Goal: Information Seeking & Learning: Learn about a topic

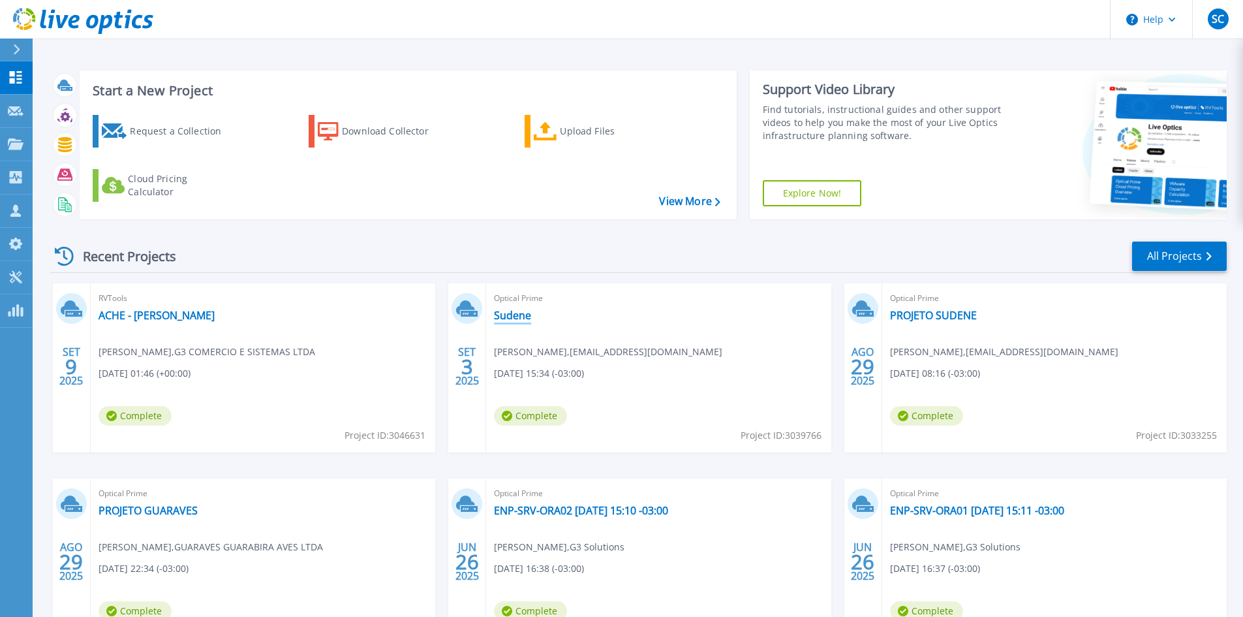
click at [518, 317] on link "Sudene" at bounding box center [512, 315] width 37 height 13
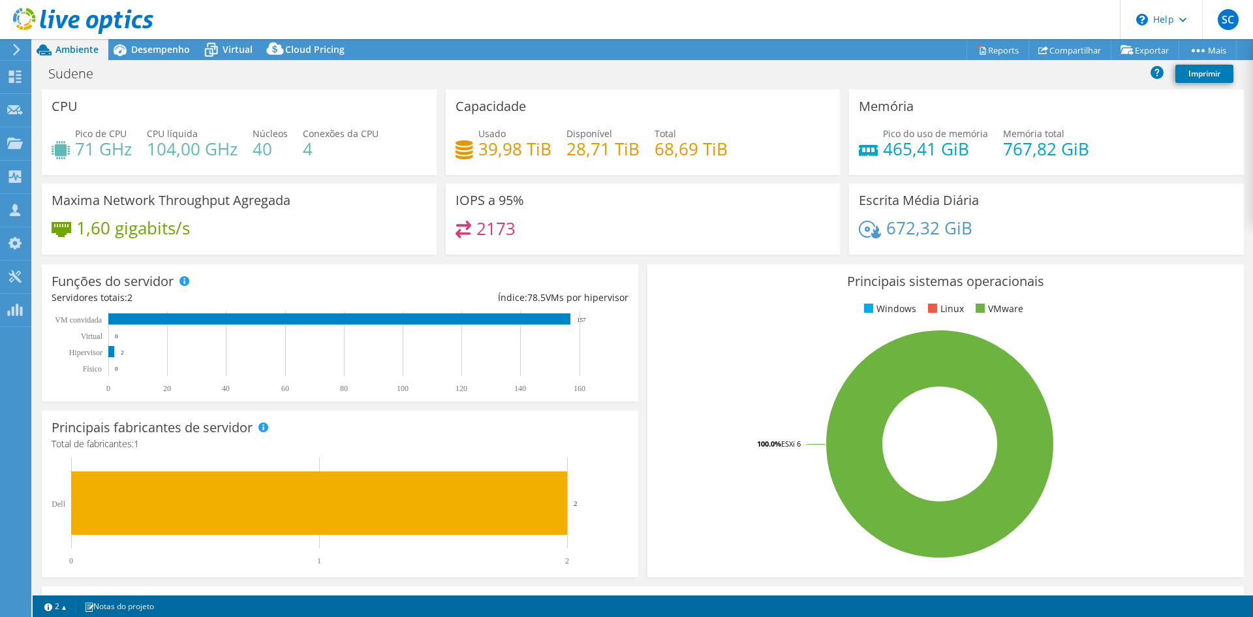
select select "USD"
select select "SouthAmerica"
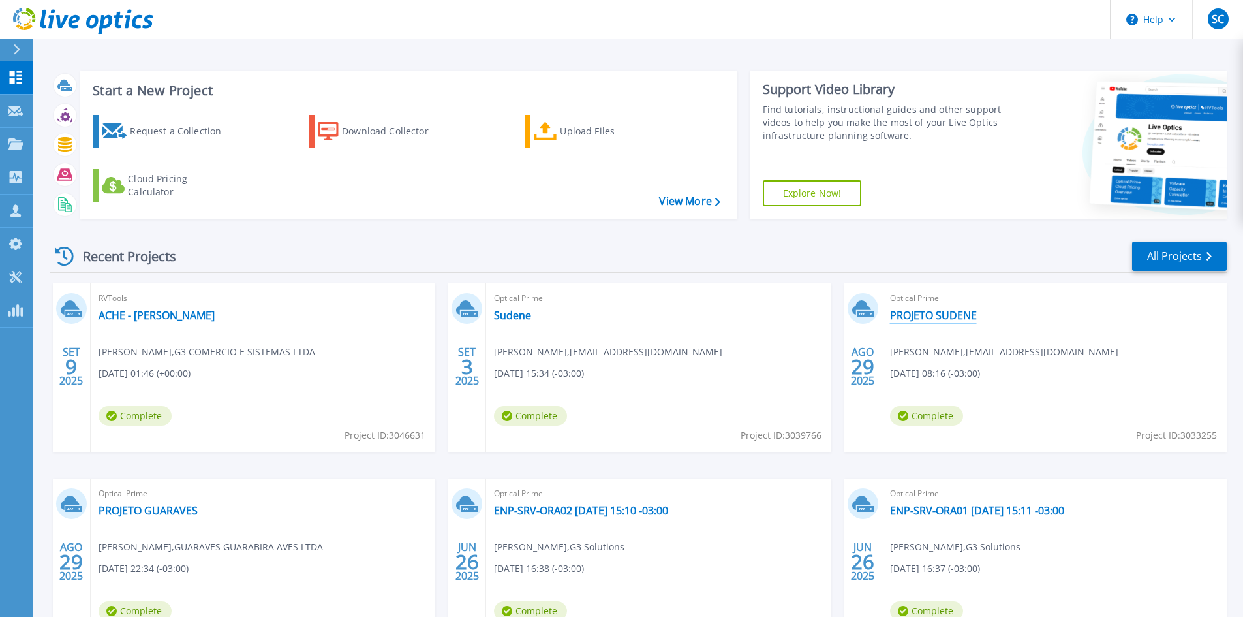
click at [919, 315] on link "PROJETO SUDENE" at bounding box center [933, 315] width 87 height 13
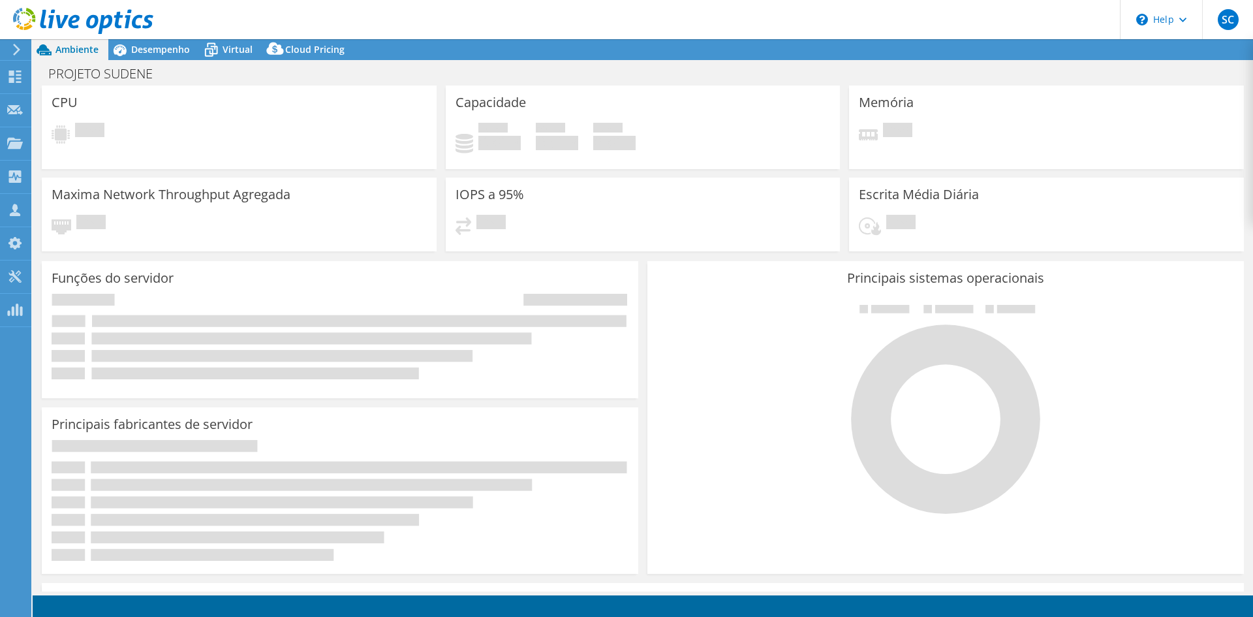
select select "USD"
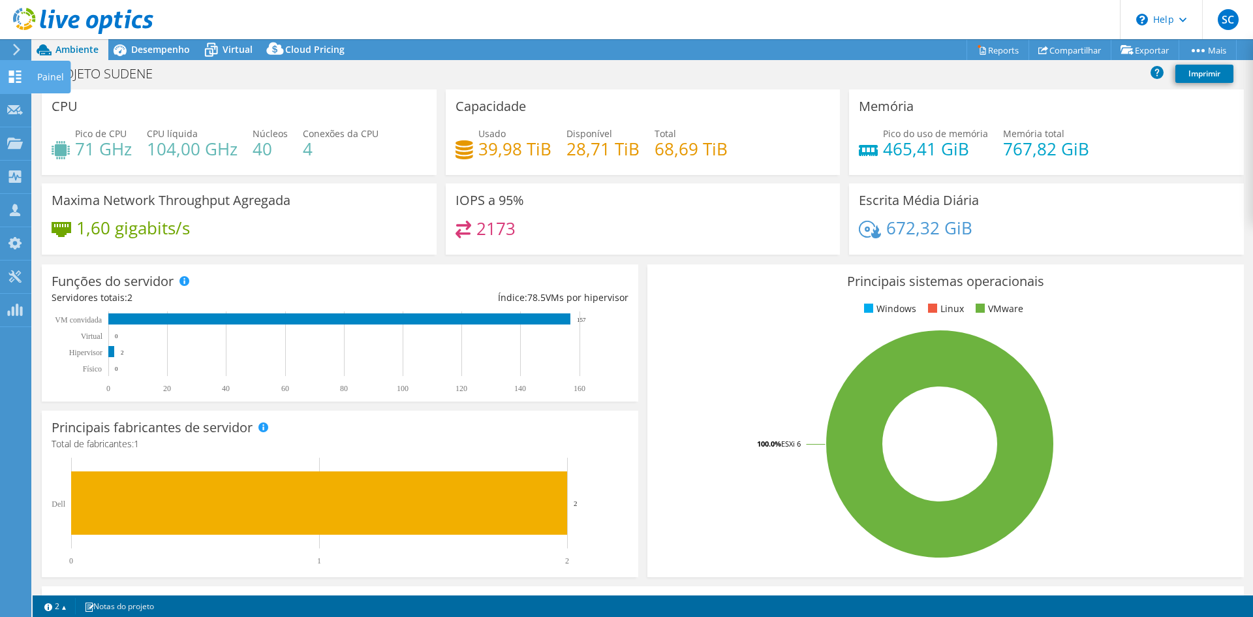
click at [16, 74] on icon at bounding box center [15, 76] width 16 height 12
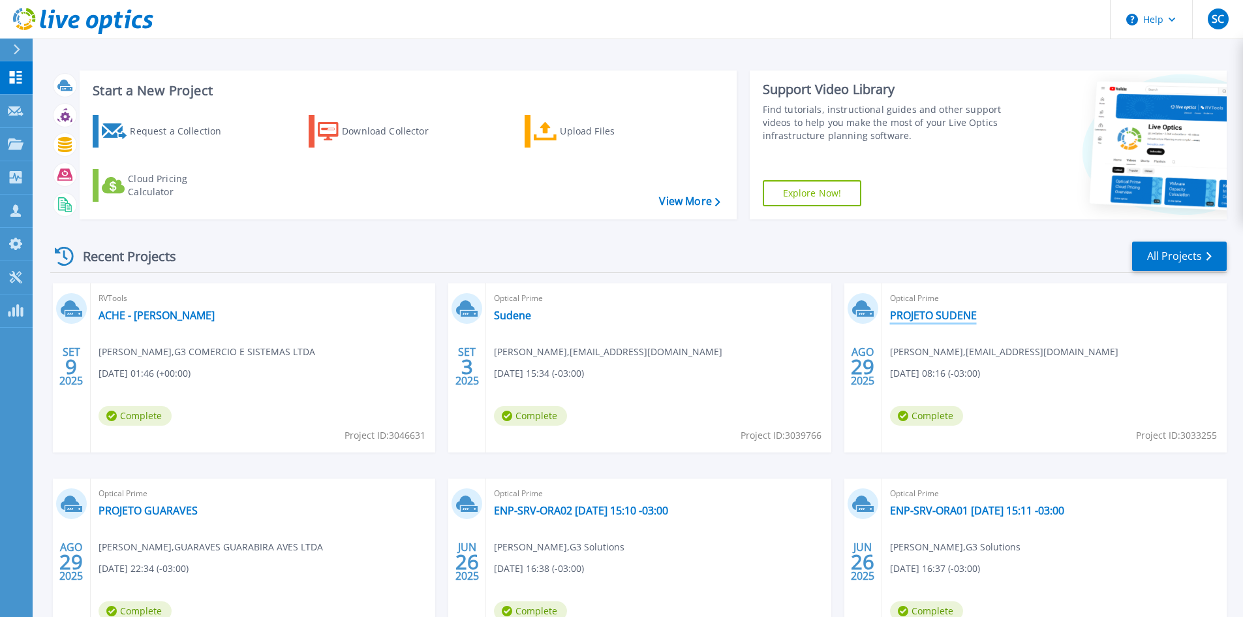
click at [927, 319] on link "PROJETO SUDENE" at bounding box center [933, 315] width 87 height 13
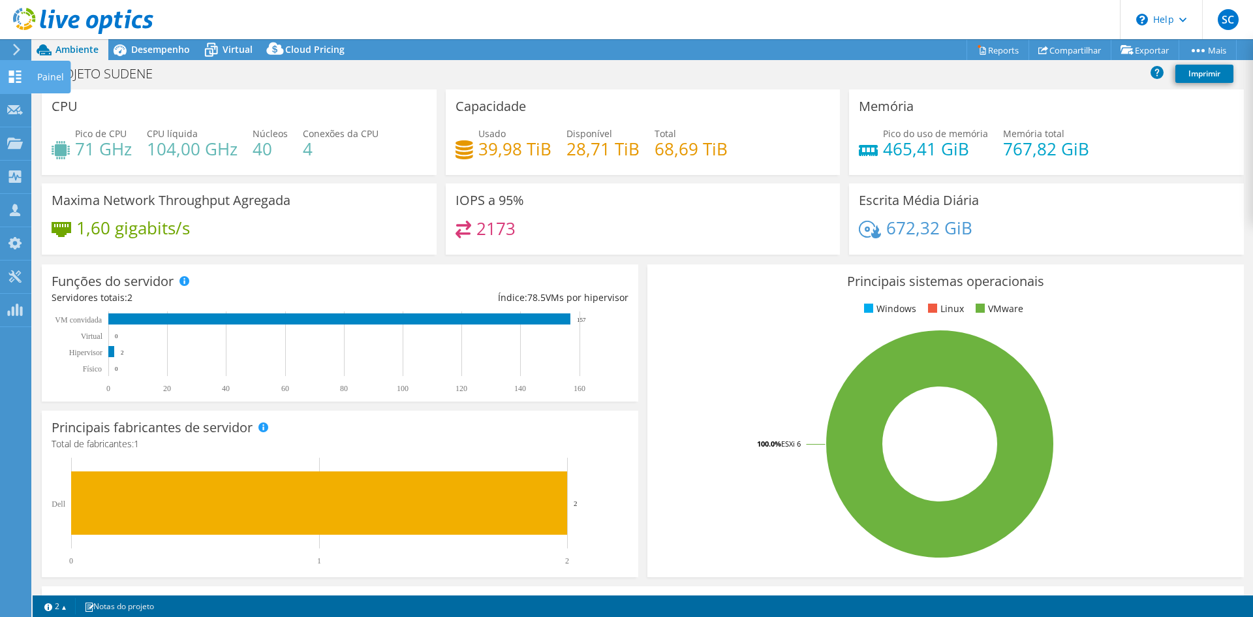
click at [12, 77] on icon at bounding box center [15, 76] width 16 height 12
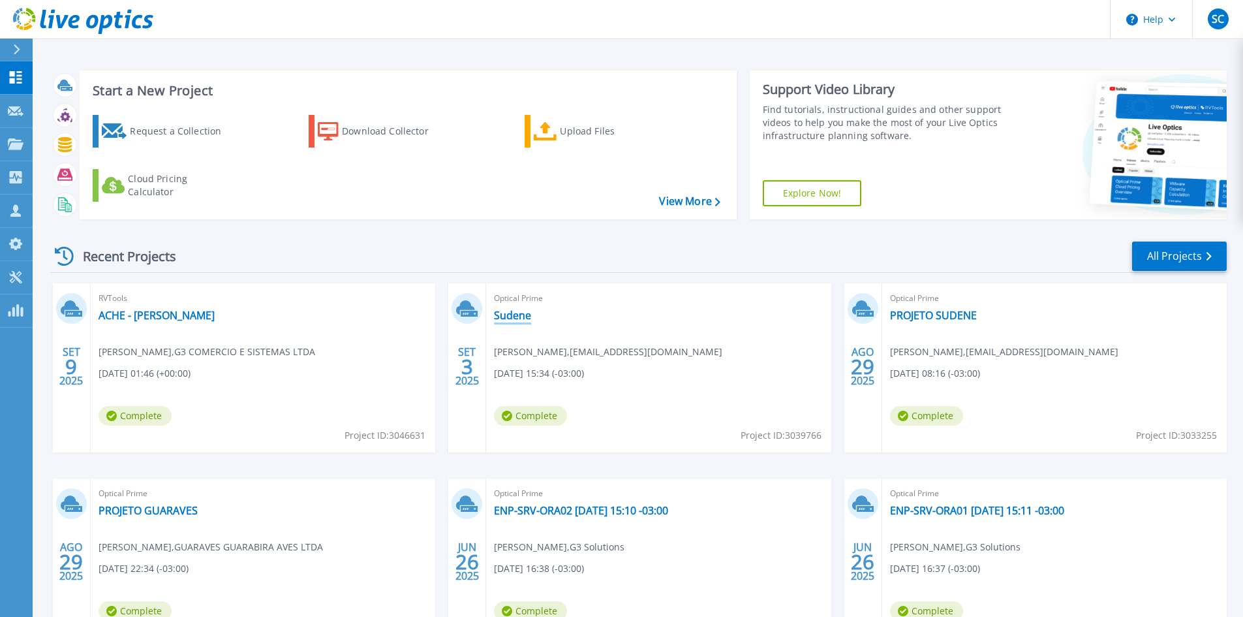
click at [527, 313] on link "Sudene" at bounding box center [512, 315] width 37 height 13
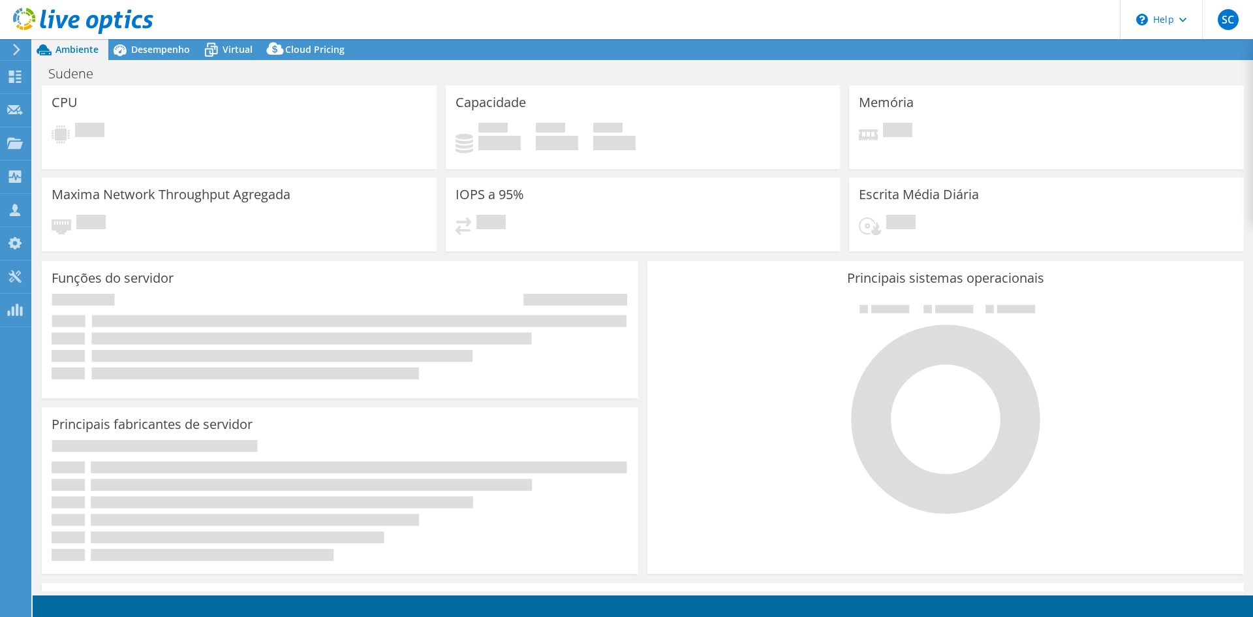
select select "SouthAmerica"
select select "USD"
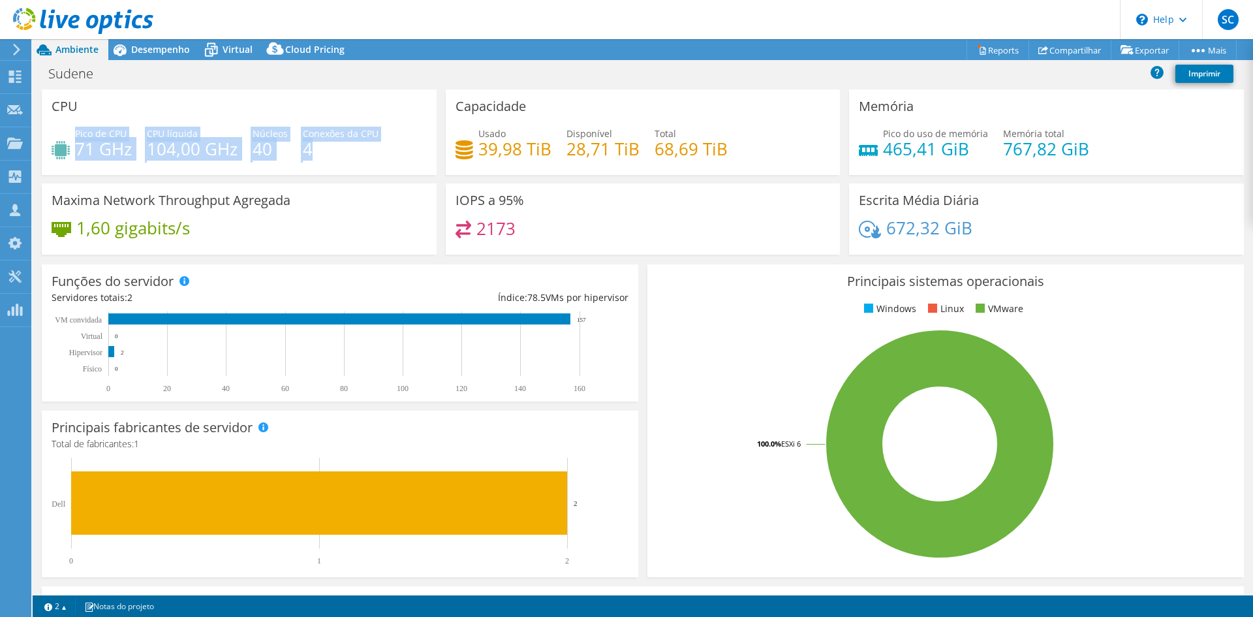
drag, startPoint x: 76, startPoint y: 136, endPoint x: 320, endPoint y: 150, distance: 243.9
click at [320, 150] on div "Pico de CPU 71 GHz CPU líquida 104,00 GHz Núcleos 40 Conexões da CPU 4" at bounding box center [239, 148] width 375 height 42
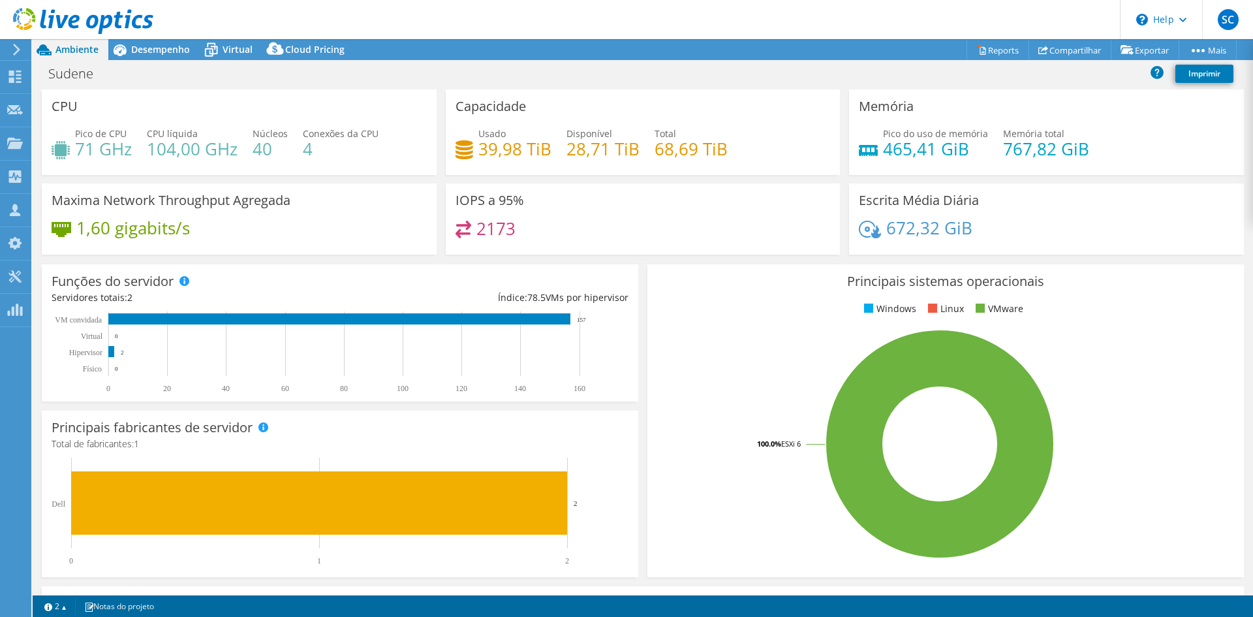
click at [315, 158] on div "Pico de CPU 71 GHz CPU líquida 104,00 GHz Núcleos 40 Conexões da CPU 4" at bounding box center [239, 148] width 375 height 42
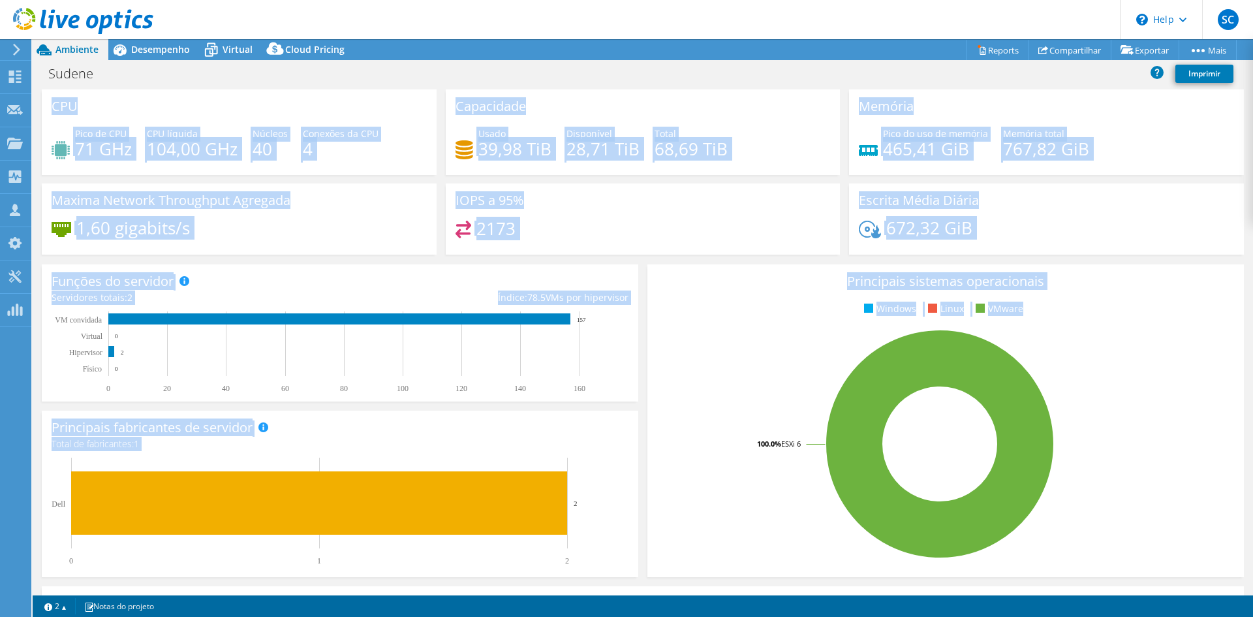
drag, startPoint x: 52, startPoint y: 102, endPoint x: 800, endPoint y: 450, distance: 825.3
click at [800, 450] on section "CPU Pico de CPU 71 GHz CPU líquida 104,00 GHz Núcleos 40 Conexões da CPU 4 Capa…" at bounding box center [643, 469] width 1221 height 760
click at [405, 212] on div "Maxima Network Throughput Agregada 1,60 gigabits/s" at bounding box center [239, 218] width 395 height 71
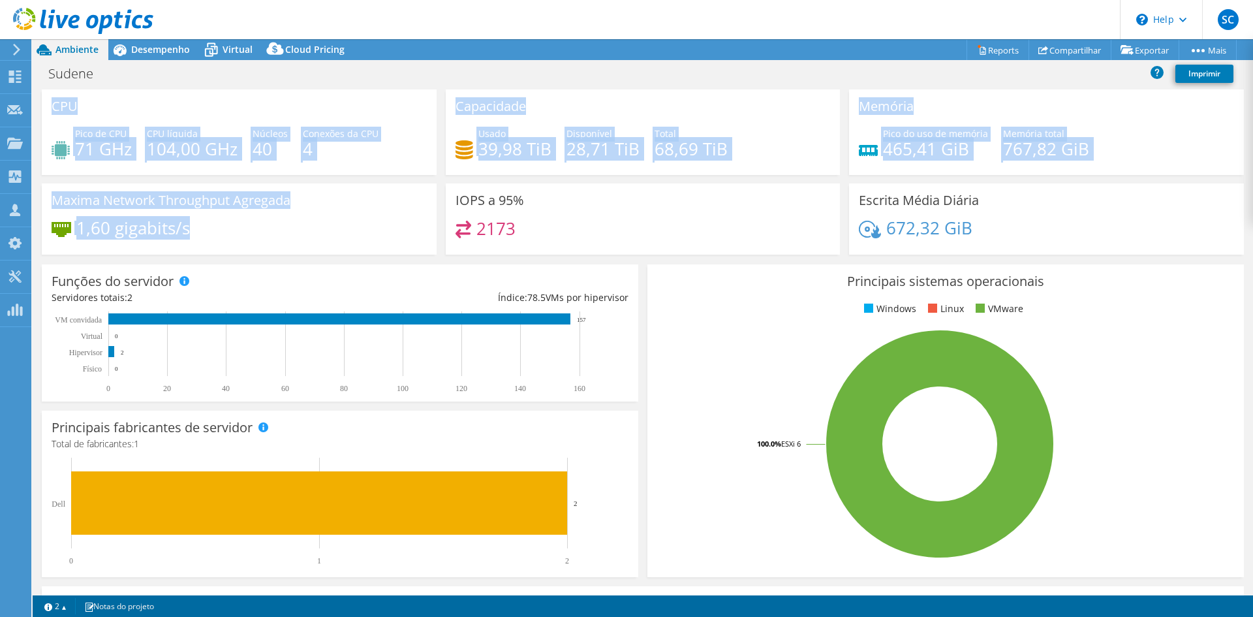
drag, startPoint x: 54, startPoint y: 105, endPoint x: 203, endPoint y: 221, distance: 188.4
click at [203, 221] on div "CPU Pico de CPU 71 GHz CPU líquida 104,00 GHz Núcleos 40 Conexões da CPU 4 Capa…" at bounding box center [642, 176] width 1211 height 174
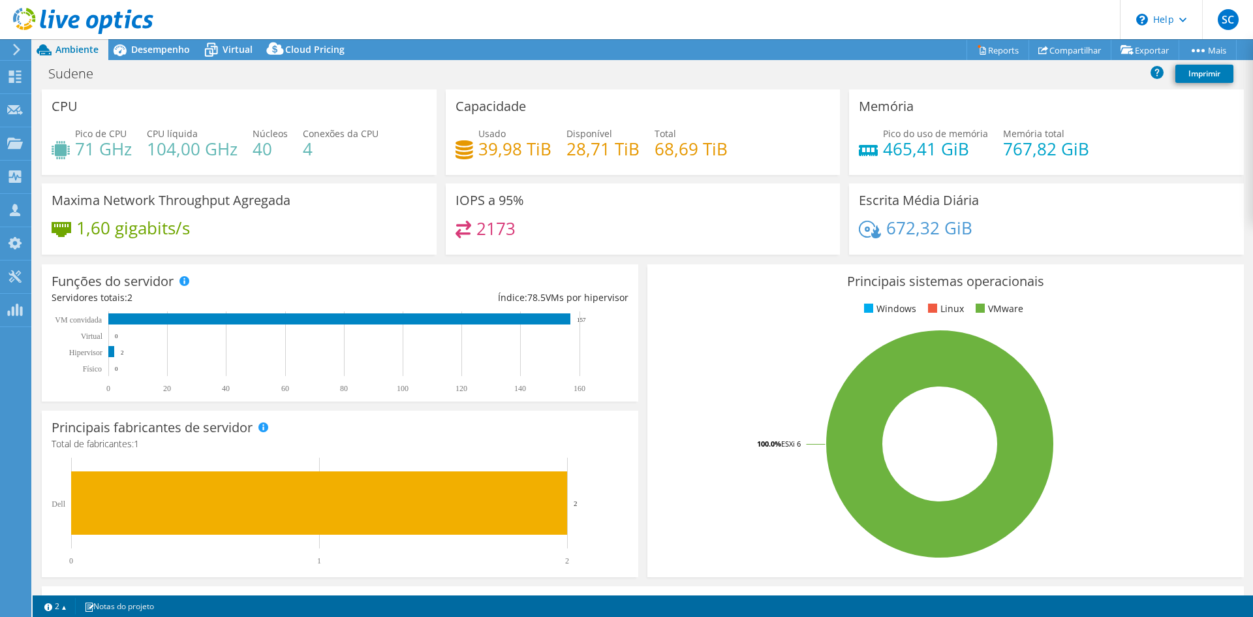
click at [283, 230] on div "1,60 gigabits/s" at bounding box center [239, 234] width 375 height 27
